Goal: Information Seeking & Learning: Understand process/instructions

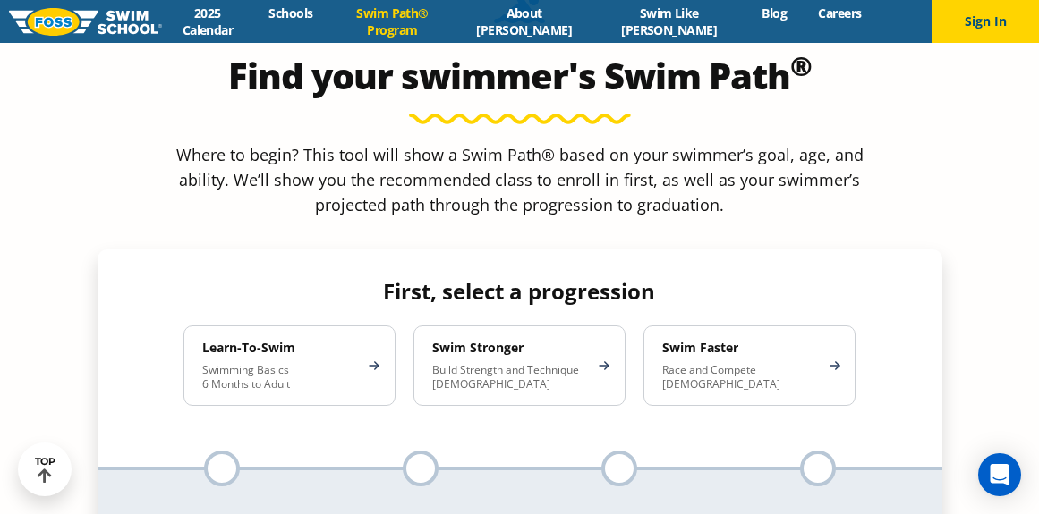
scroll to position [1528, 0]
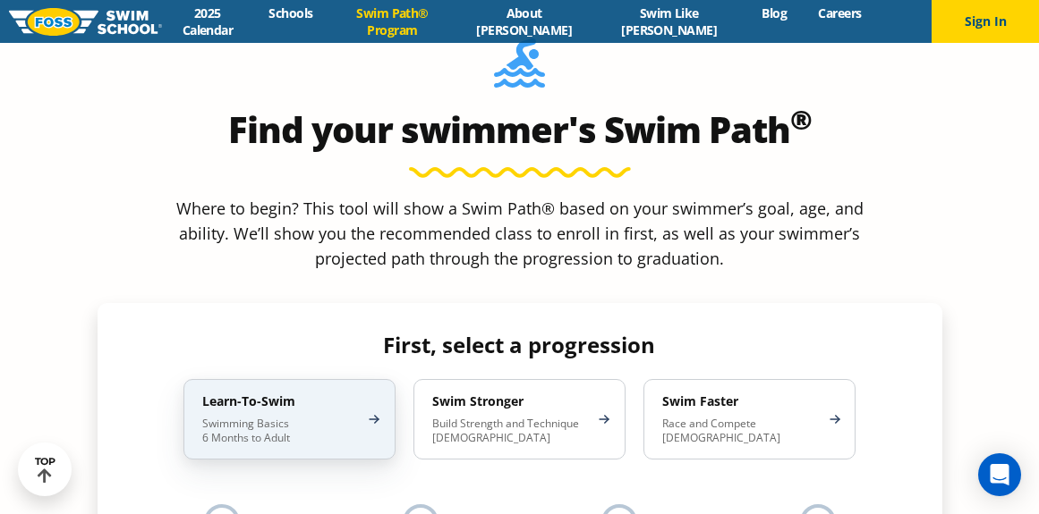
click at [285, 417] on p "Swimming Basics 6 Months to Adult" at bounding box center [280, 431] width 157 height 29
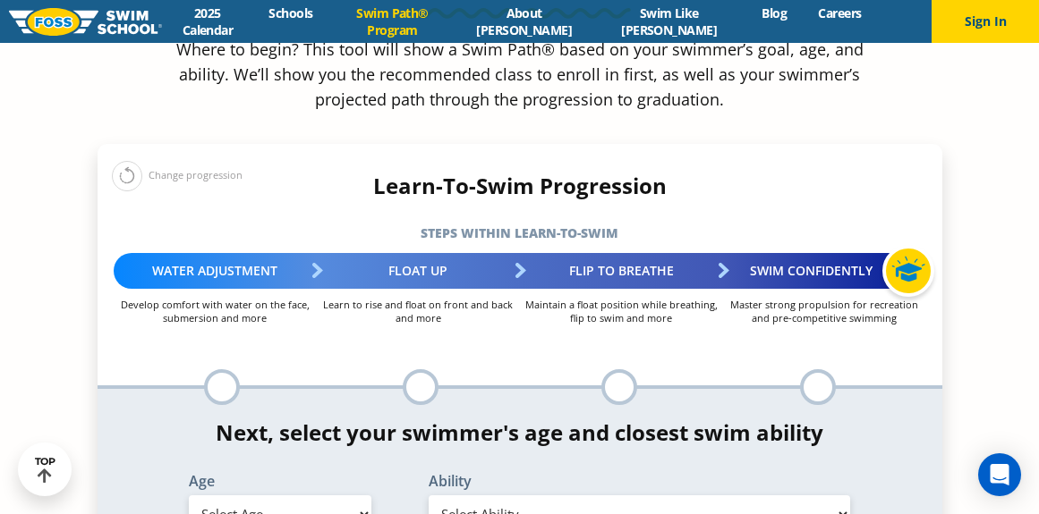
scroll to position [1735, 0]
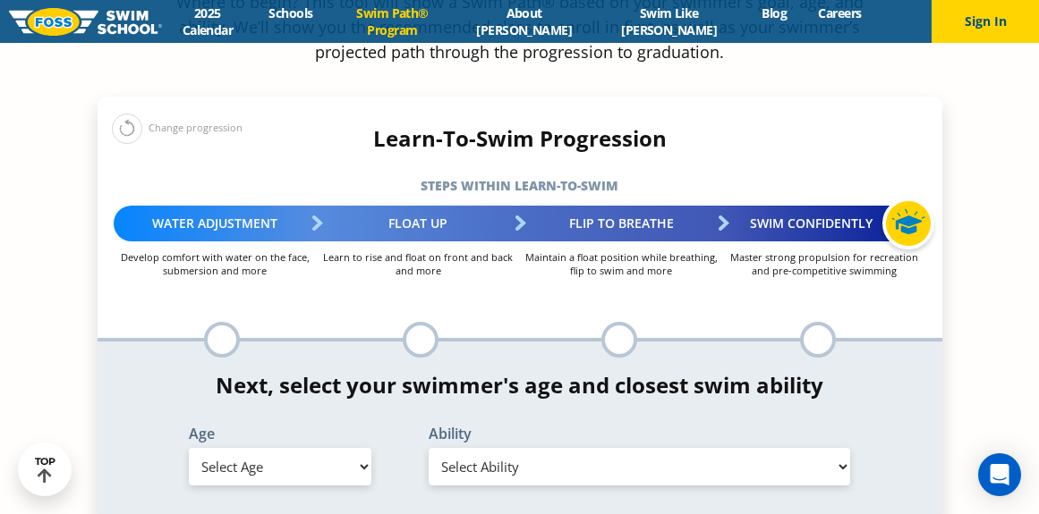
click at [356, 448] on select "Select Age [DEMOGRAPHIC_DATA] months - 1 year 1 year 2 years 3 years 4 years 5 …" at bounding box center [280, 467] width 182 height 38
select select "9-years"
click at [189, 448] on select "Select Age [DEMOGRAPHIC_DATA] months - 1 year 1 year 2 years 3 years 4 years 5 …" at bounding box center [280, 467] width 182 height 38
click at [728, 448] on select "Select Ability First in-water experience When in the water, reliant on a life j…" at bounding box center [640, 467] width 422 height 38
click at [429, 448] on select "Select Ability First in-water experience When in the water, reliant on a life j…" at bounding box center [640, 467] width 422 height 38
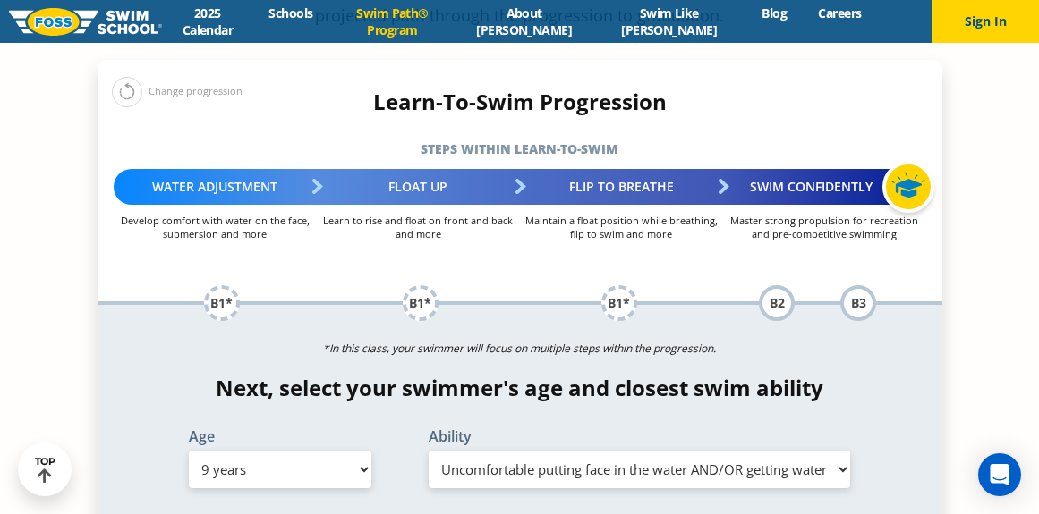
scroll to position [1784, 0]
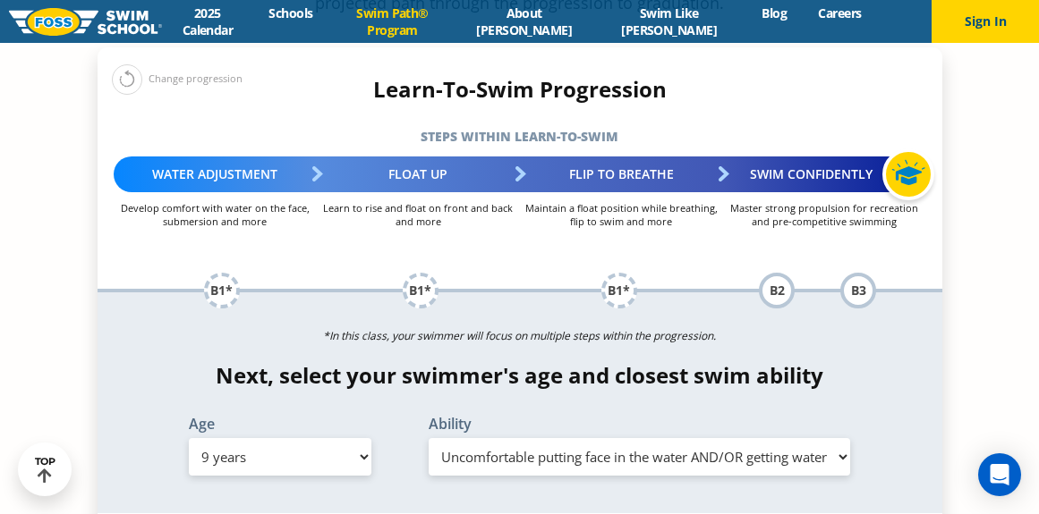
click at [800, 438] on select "Select Ability First in-water experience When in the water, reliant on a life j…" at bounding box center [640, 457] width 422 height 38
click at [429, 438] on select "Select Ability First in-water experience When in the water, reliant on a life j…" at bounding box center [640, 457] width 422 height 38
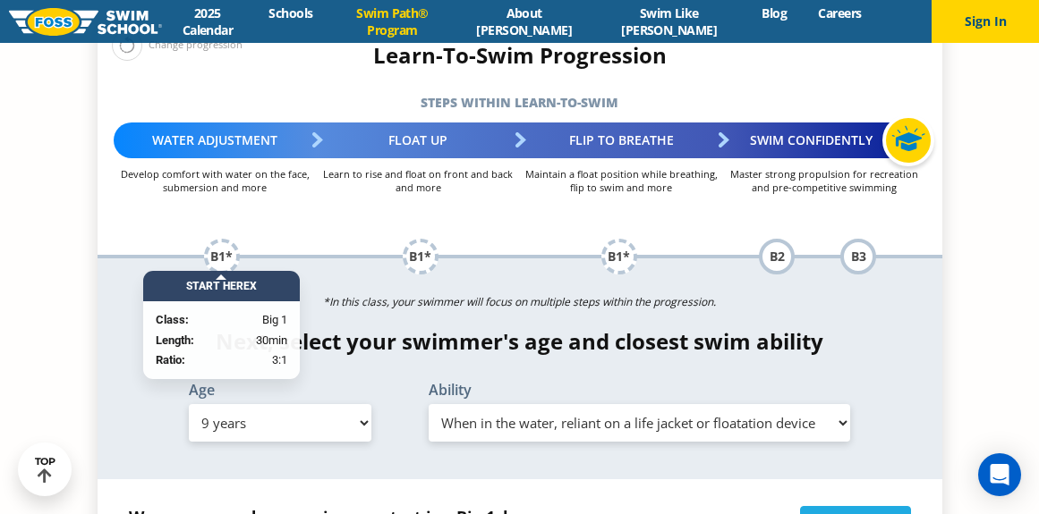
scroll to position [1832, 0]
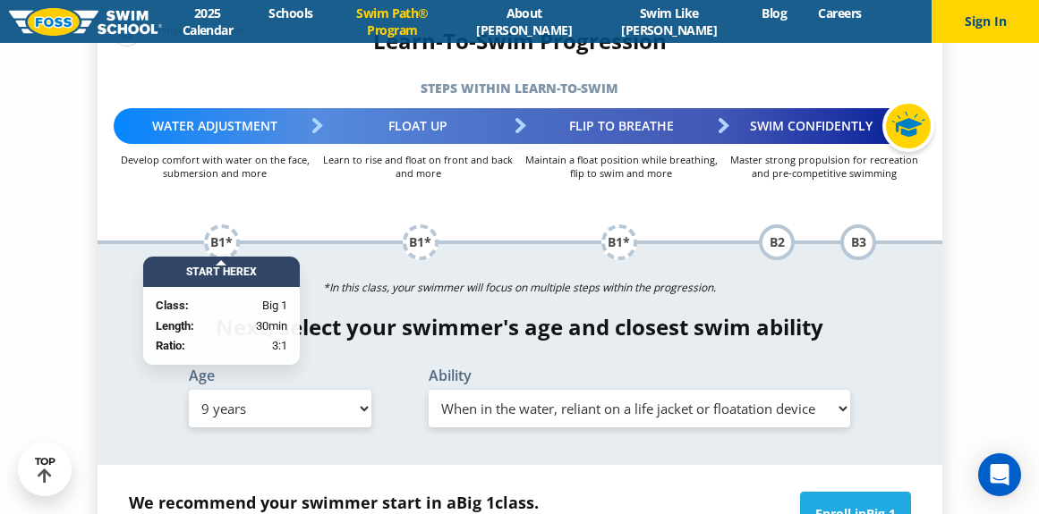
click at [732, 390] on select "Select Ability First in-water experience When in the water, reliant on a life j…" at bounding box center [640, 409] width 422 height 38
click at [429, 390] on select "Select Ability First in-water experience When in the water, reliant on a life j…" at bounding box center [640, 409] width 422 height 38
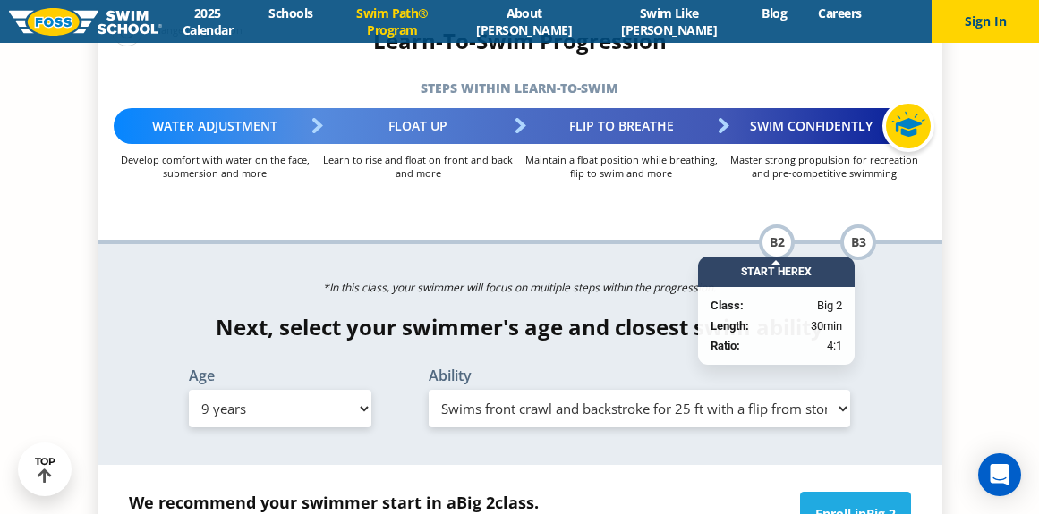
click at [835, 390] on select "Select Ability First in-water experience When in the water, reliant on a life j…" at bounding box center [640, 409] width 422 height 38
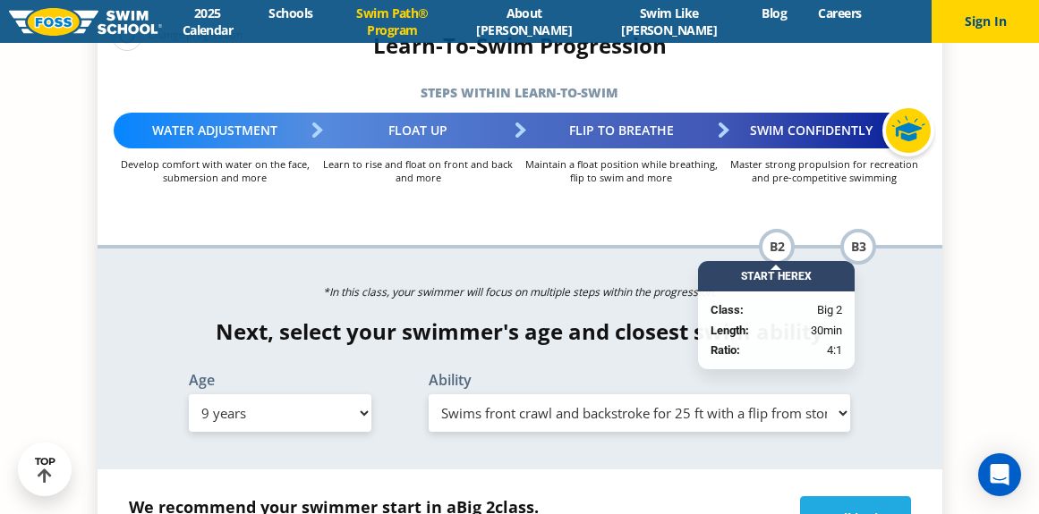
scroll to position [1807, 0]
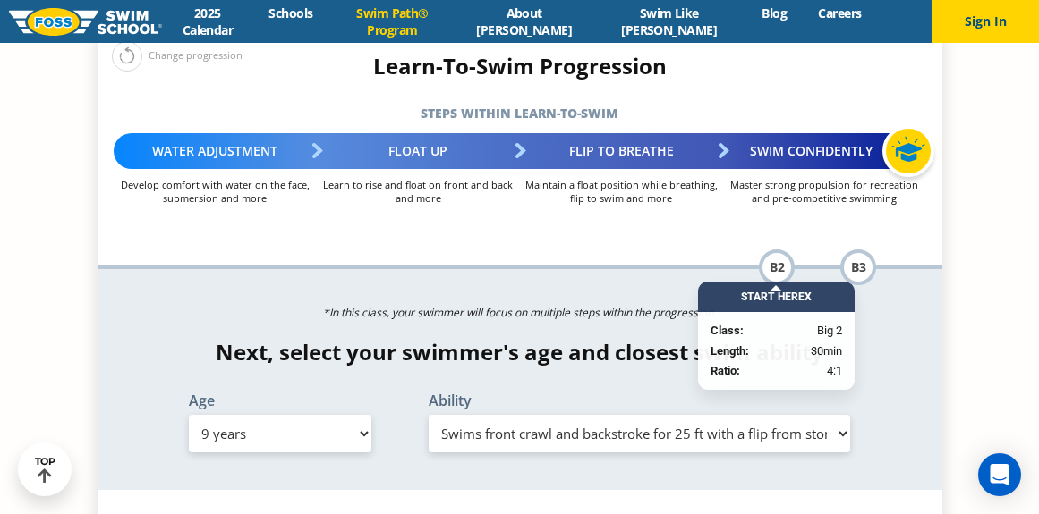
click at [629, 415] on select "Select Ability First in-water experience When in the water, reliant on a life j…" at bounding box center [640, 434] width 422 height 38
select select "9-years-when-in-the-water-reliant-on-a-life-jacket-or-floatation-device"
click at [429, 415] on select "Select Ability First in-water experience When in the water, reliant on a life j…" at bounding box center [640, 434] width 422 height 38
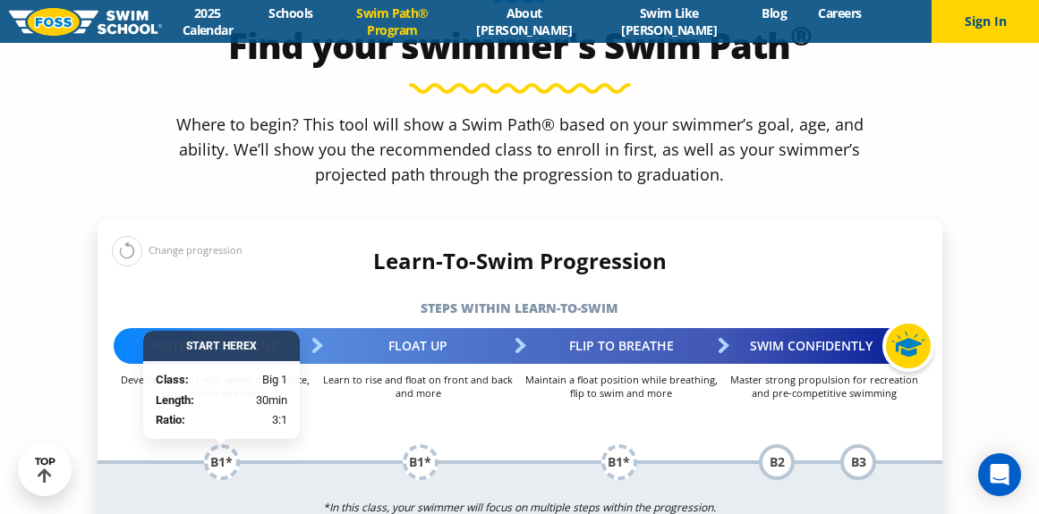
scroll to position [1519, 0]
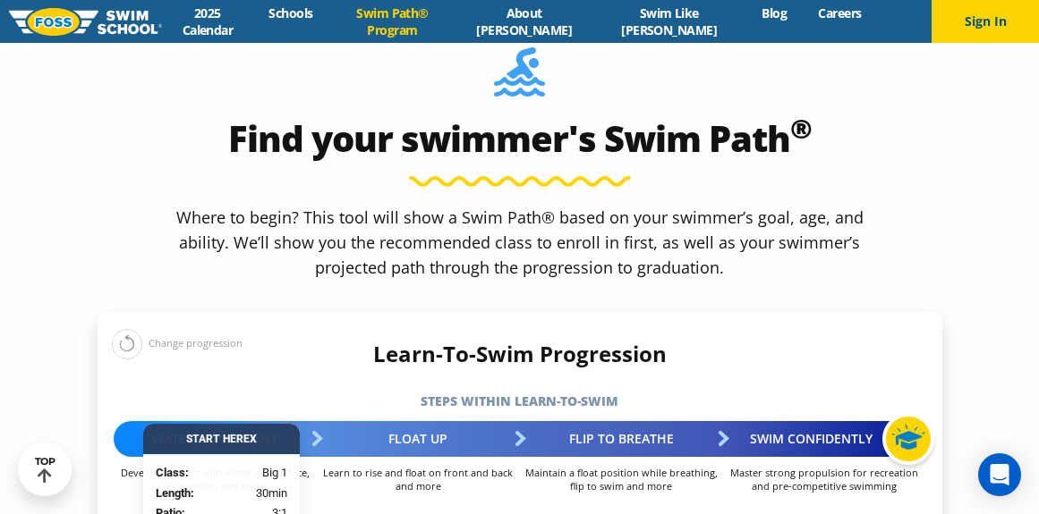
click at [191, 486] on strong "Length:" at bounding box center [175, 492] width 38 height 13
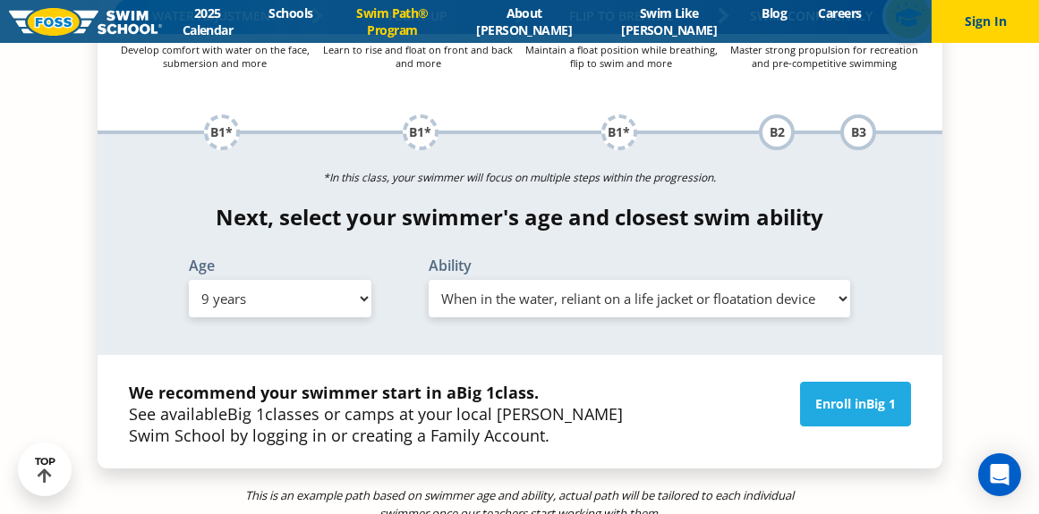
scroll to position [1946, 0]
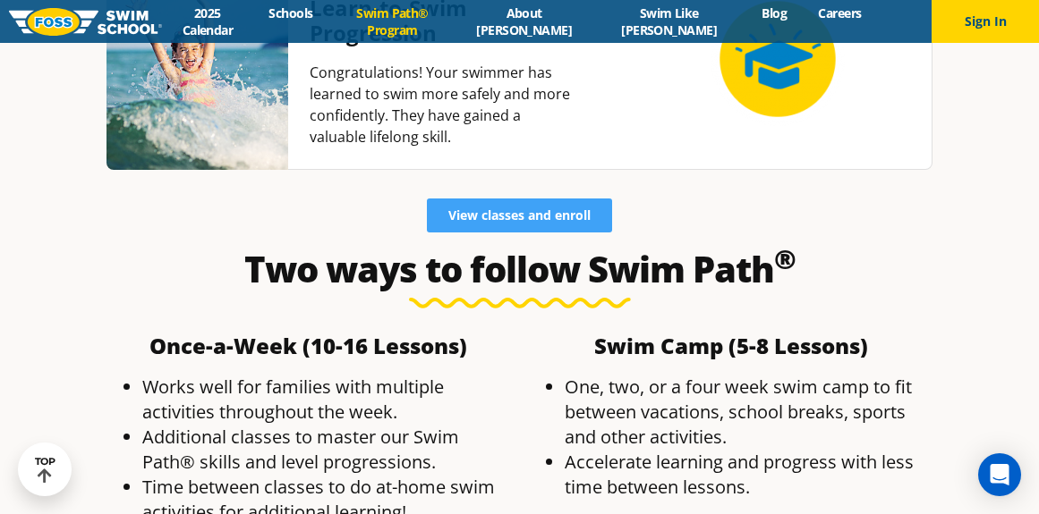
scroll to position [4934, 0]
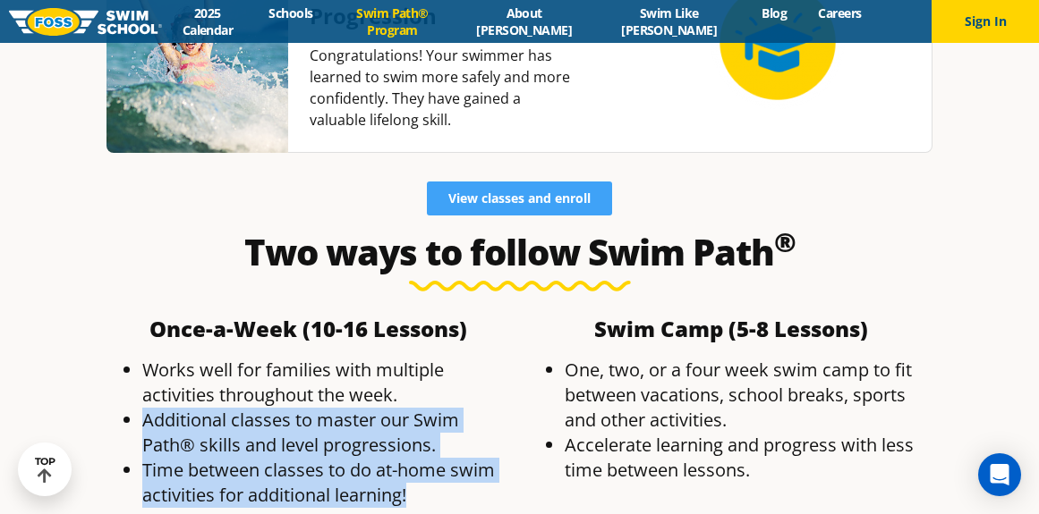
drag, startPoint x: 144, startPoint y: 280, endPoint x: 426, endPoint y: 344, distance: 289.1
click at [426, 358] on ul "Works well for families with multiple activities throughout the week. Additiona…" at bounding box center [308, 433] width 404 height 150
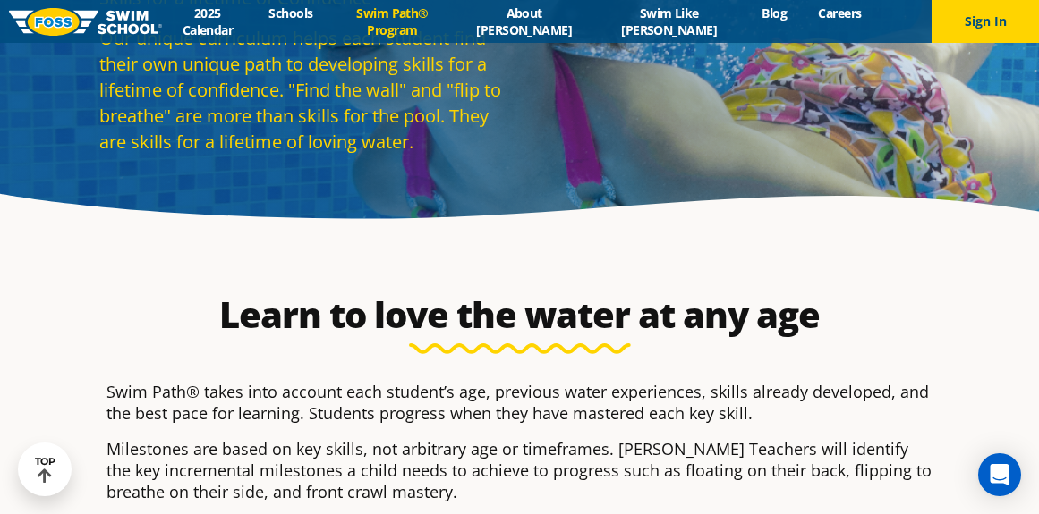
scroll to position [0, 0]
